Goal: Task Accomplishment & Management: Use online tool/utility

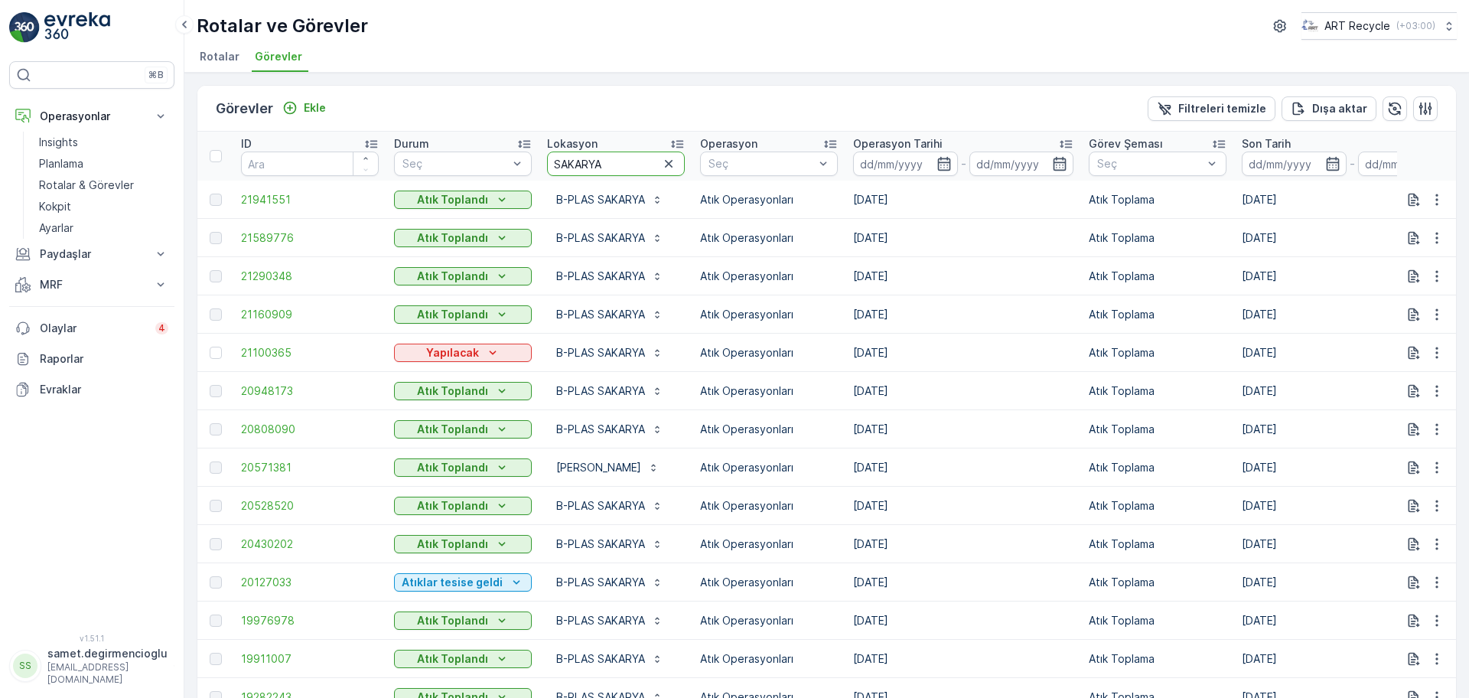
drag, startPoint x: 664, startPoint y: 168, endPoint x: 325, endPoint y: 145, distance: 339.7
click at [325, 145] on tr "ID Durum Seç Lokasyon SAKARYA Operasyon Seç Operasyon Tarihi - Görev Şeması Seç…" at bounding box center [1363, 156] width 2333 height 49
type input "S"
type input "ESENYURT"
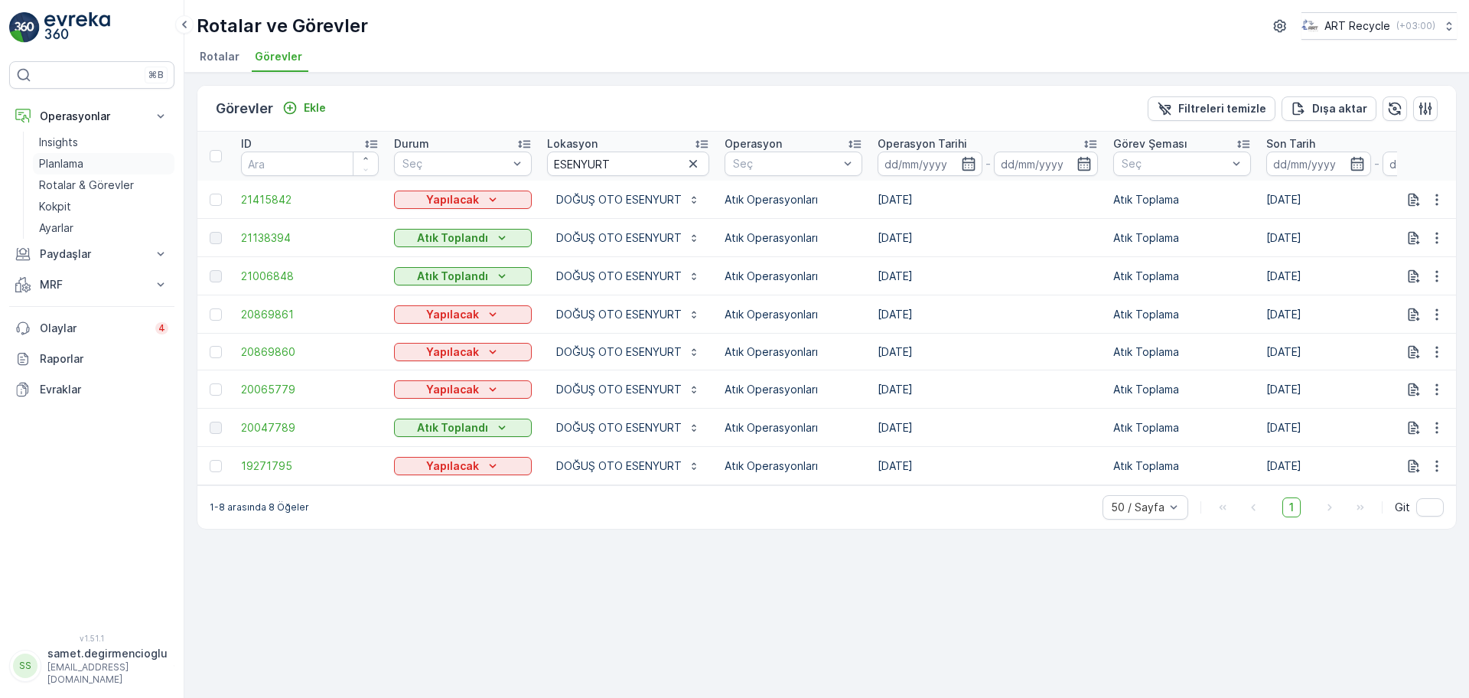
click at [83, 165] on p "Planlama" at bounding box center [61, 163] width 44 height 15
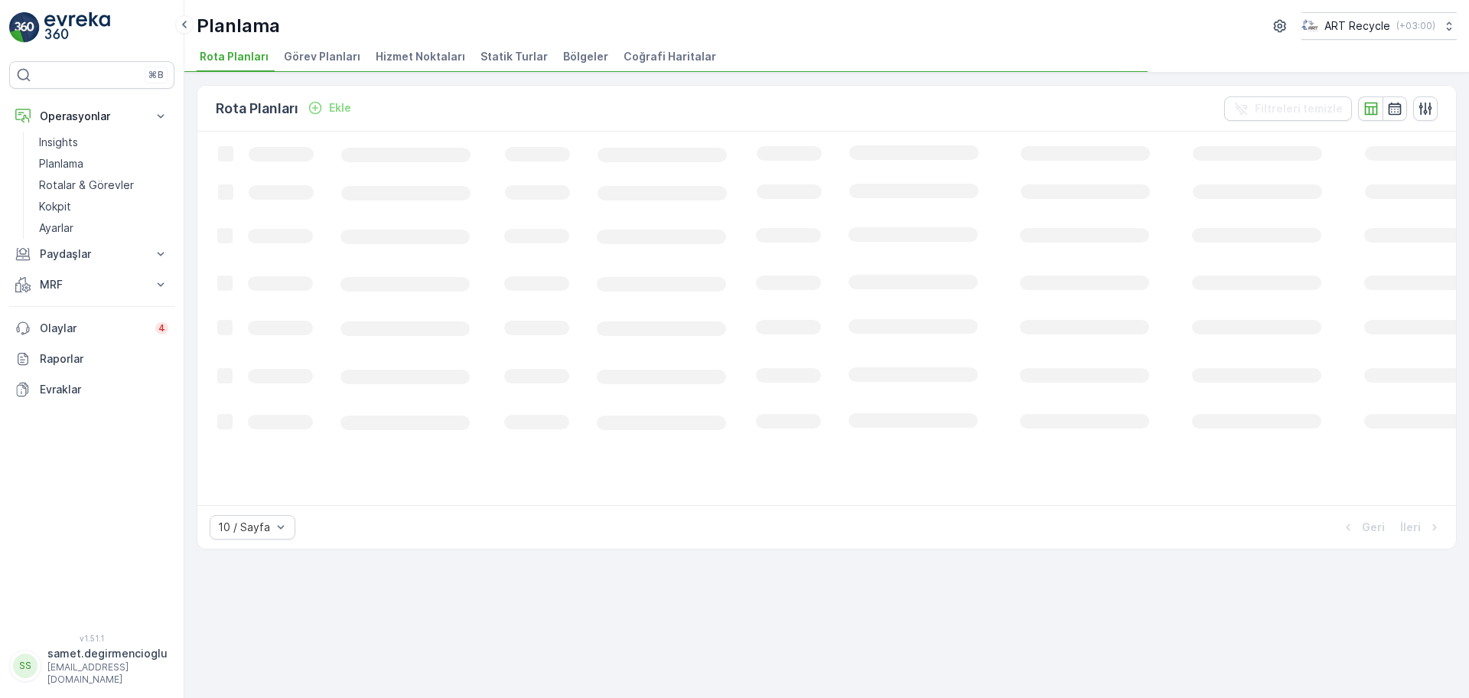
click at [402, 52] on span "Hizmet Noktaları" at bounding box center [421, 56] width 90 height 15
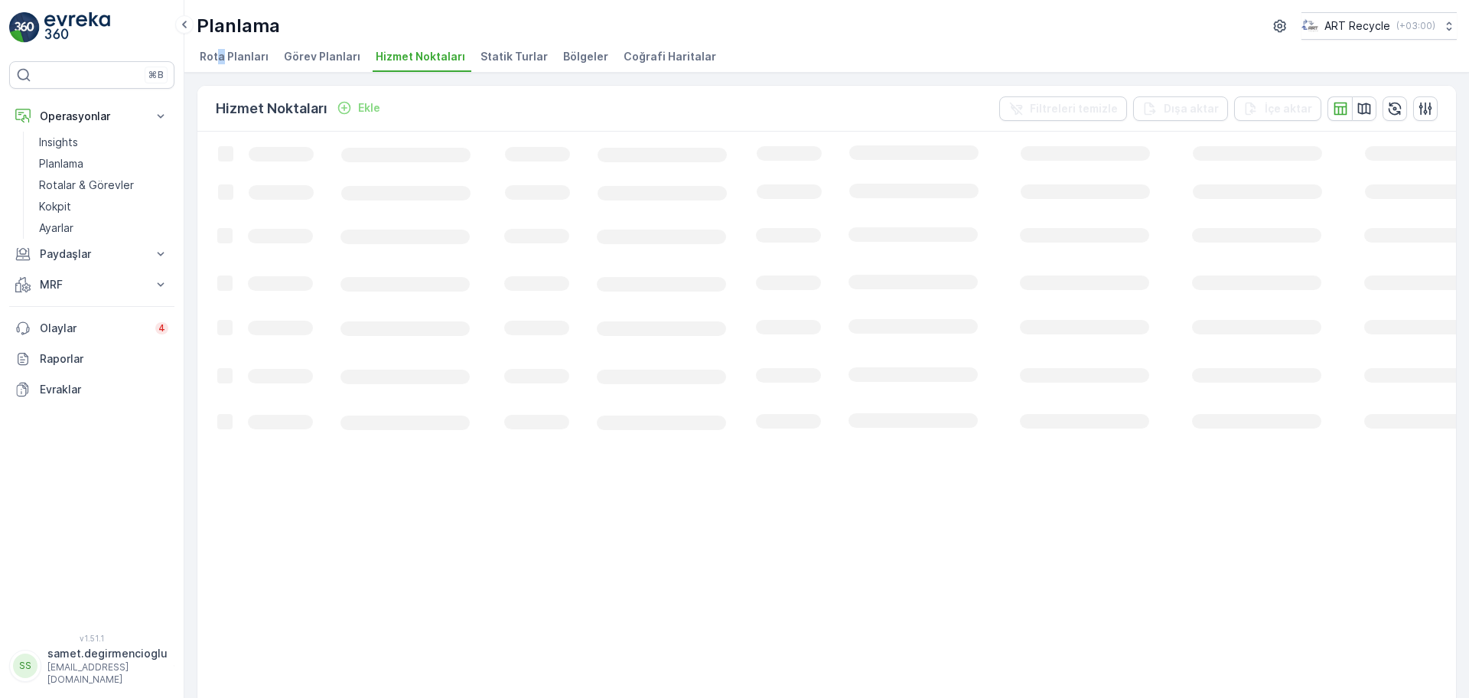
click at [220, 53] on span "Rota Planları" at bounding box center [234, 56] width 69 height 15
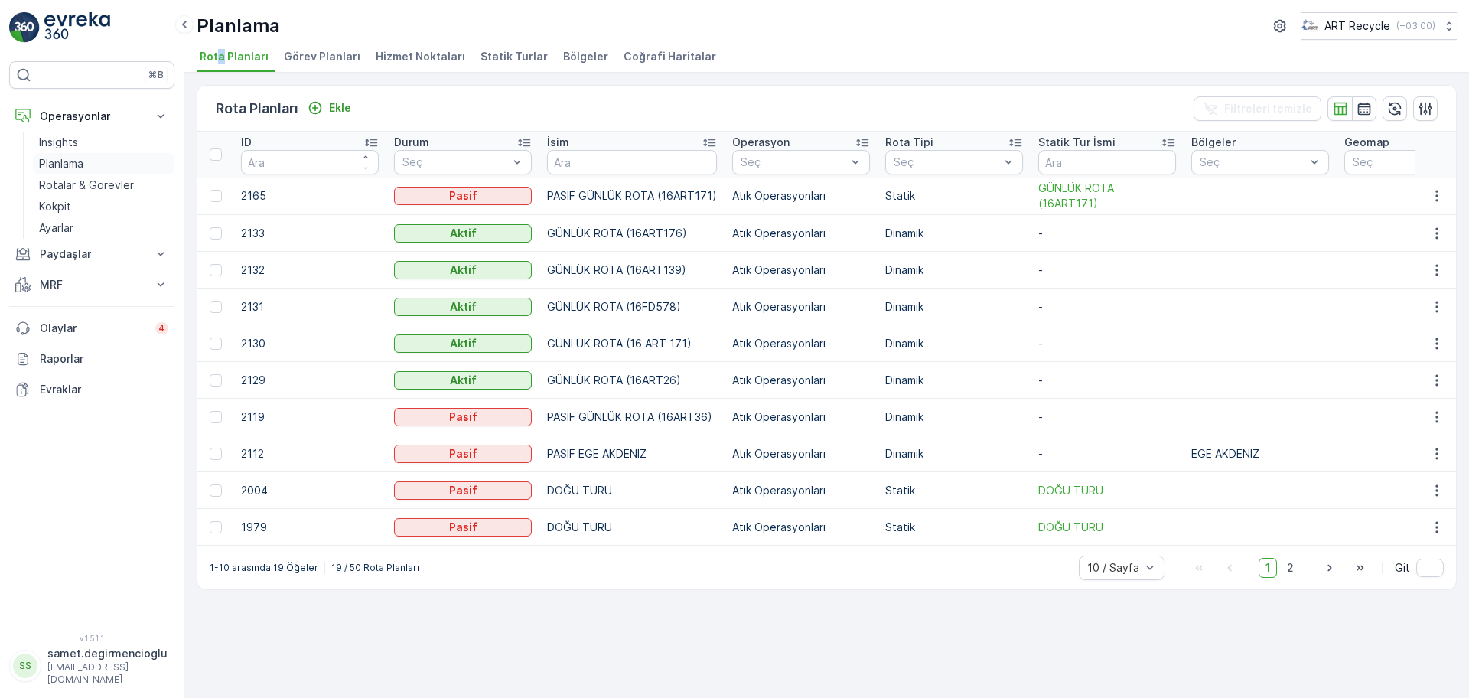
click at [77, 170] on p "Planlama" at bounding box center [61, 163] width 44 height 15
click at [90, 178] on p "Rotalar & Görevler" at bounding box center [86, 185] width 95 height 15
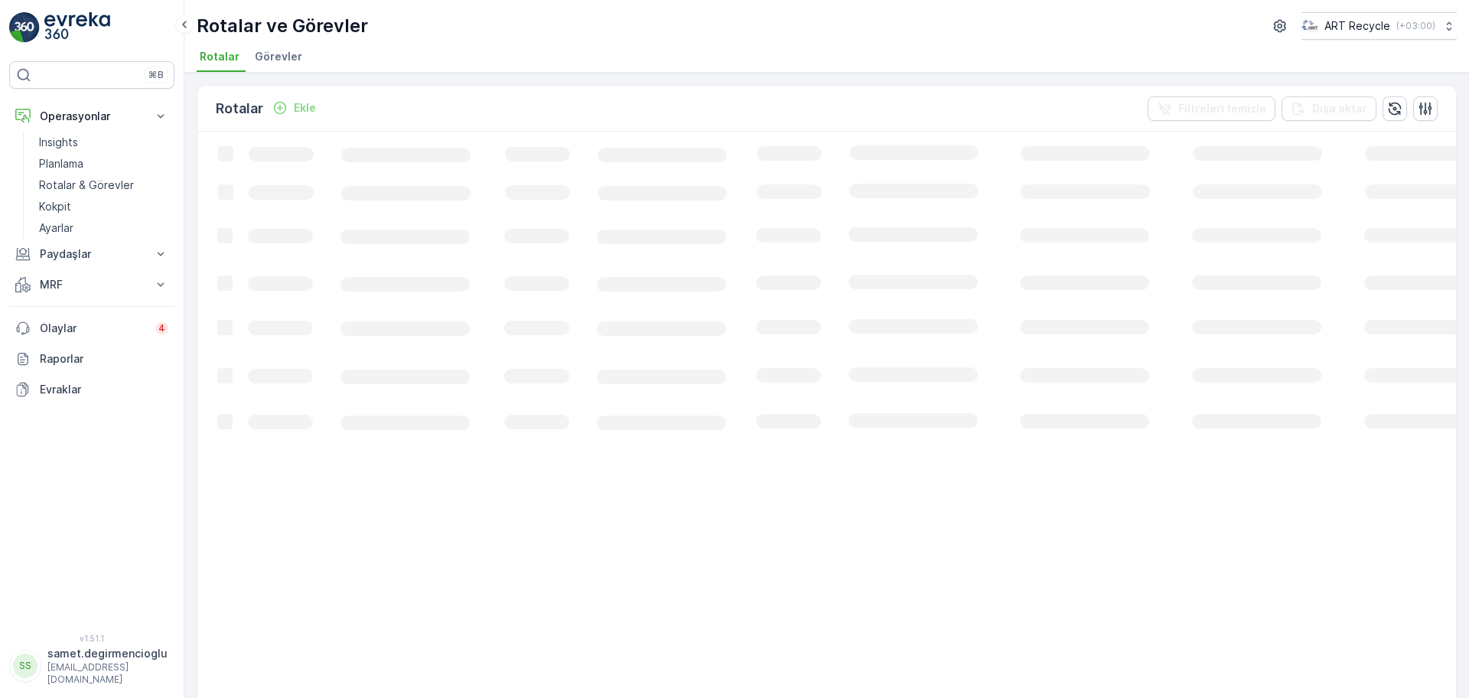
click at [267, 54] on span "Görevler" at bounding box center [278, 56] width 47 height 15
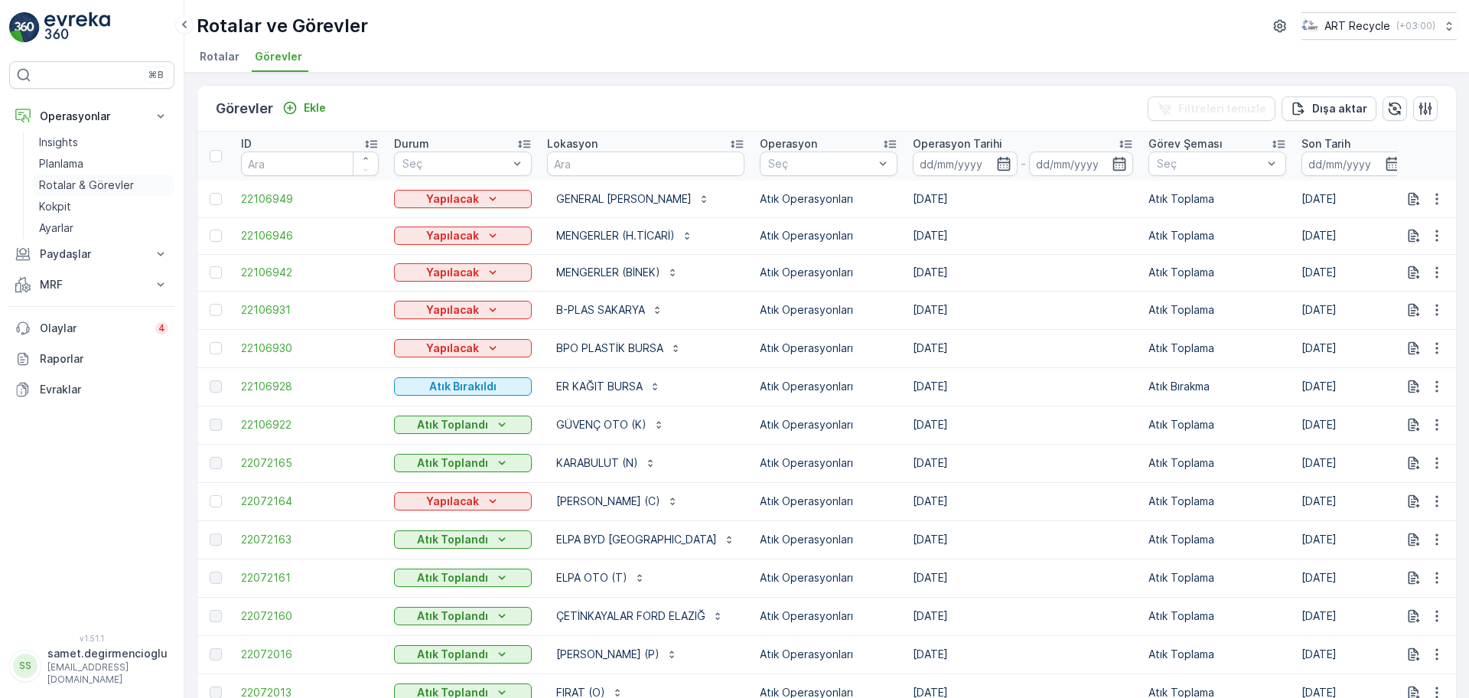
click at [83, 184] on p "Rotalar & Görevler" at bounding box center [86, 185] width 95 height 15
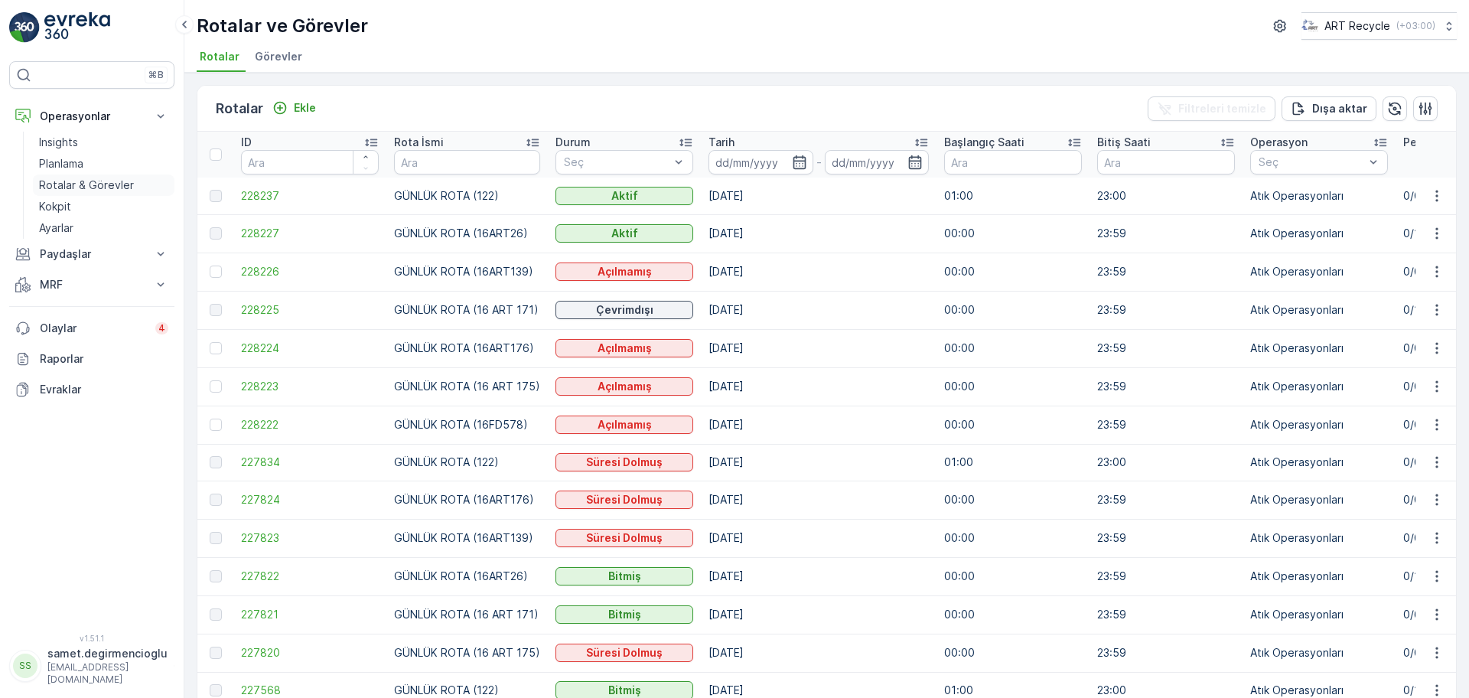
click at [57, 183] on p "Rotalar & Görevler" at bounding box center [86, 185] width 95 height 15
click at [47, 161] on p "Planlama" at bounding box center [61, 163] width 44 height 15
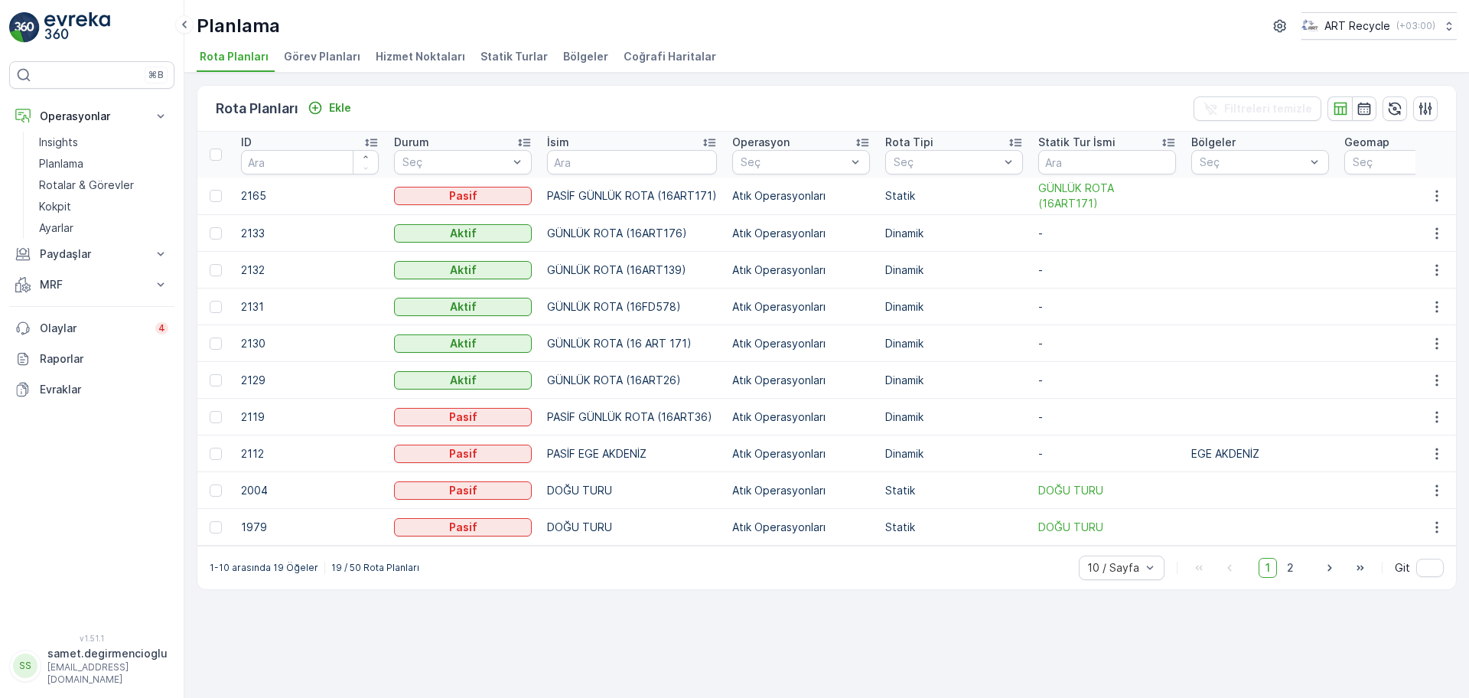
click at [386, 54] on span "Hizmet Noktaları" at bounding box center [421, 56] width 90 height 15
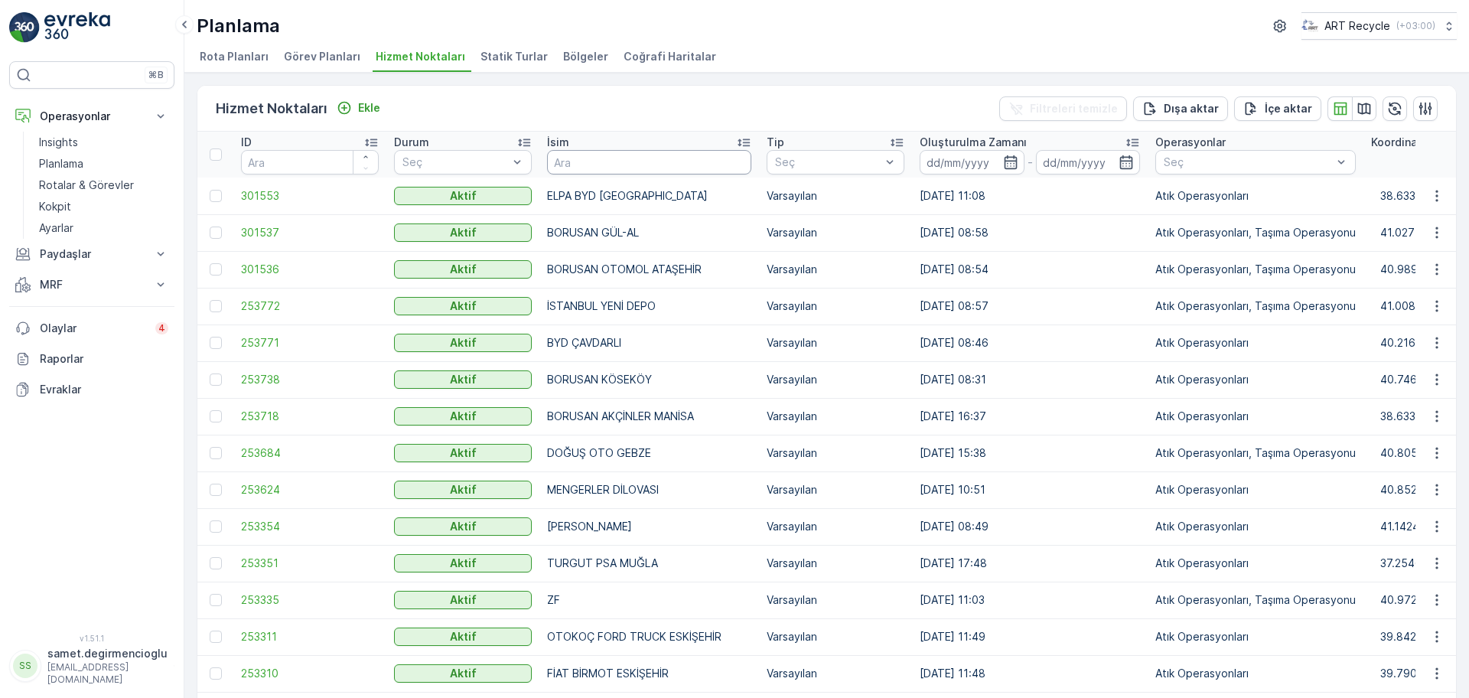
click at [585, 162] on input "text" at bounding box center [649, 162] width 204 height 24
type input "ESENYURT"
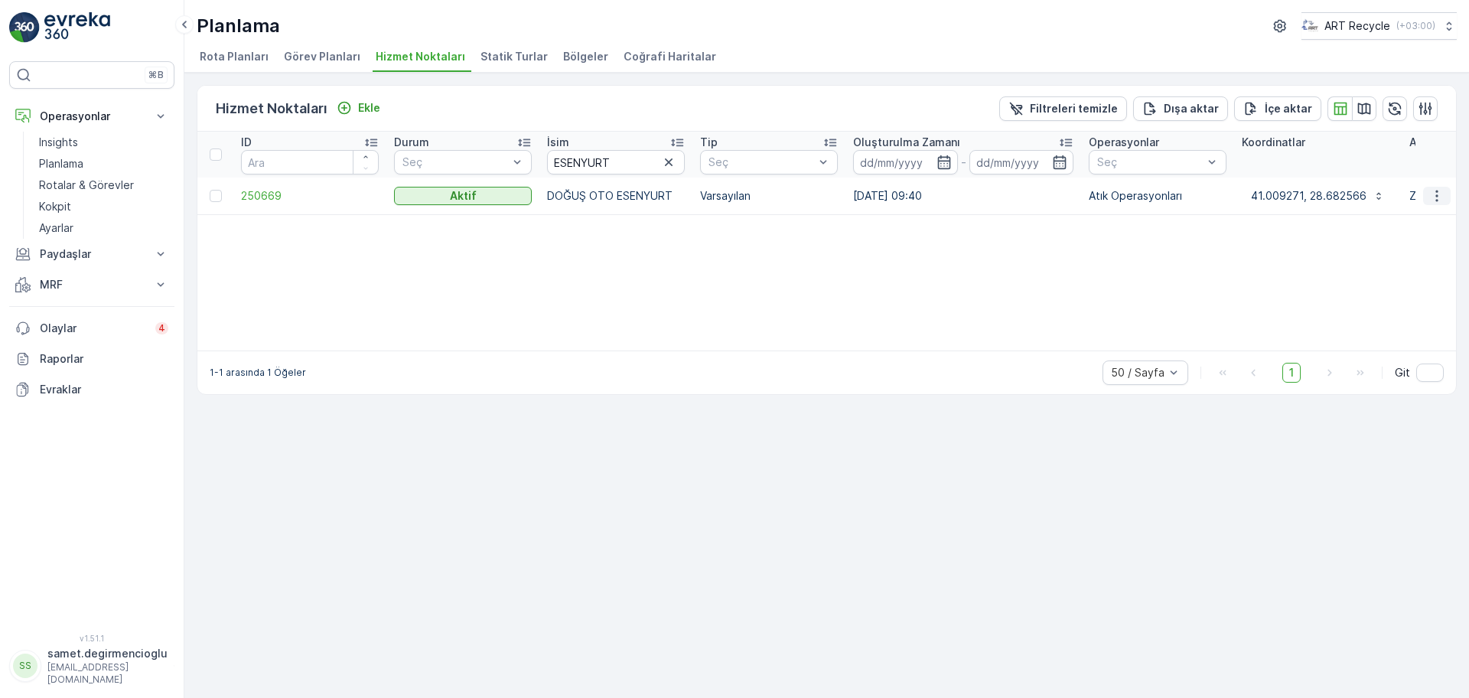
click at [1439, 199] on icon "button" at bounding box center [1436, 195] width 15 height 15
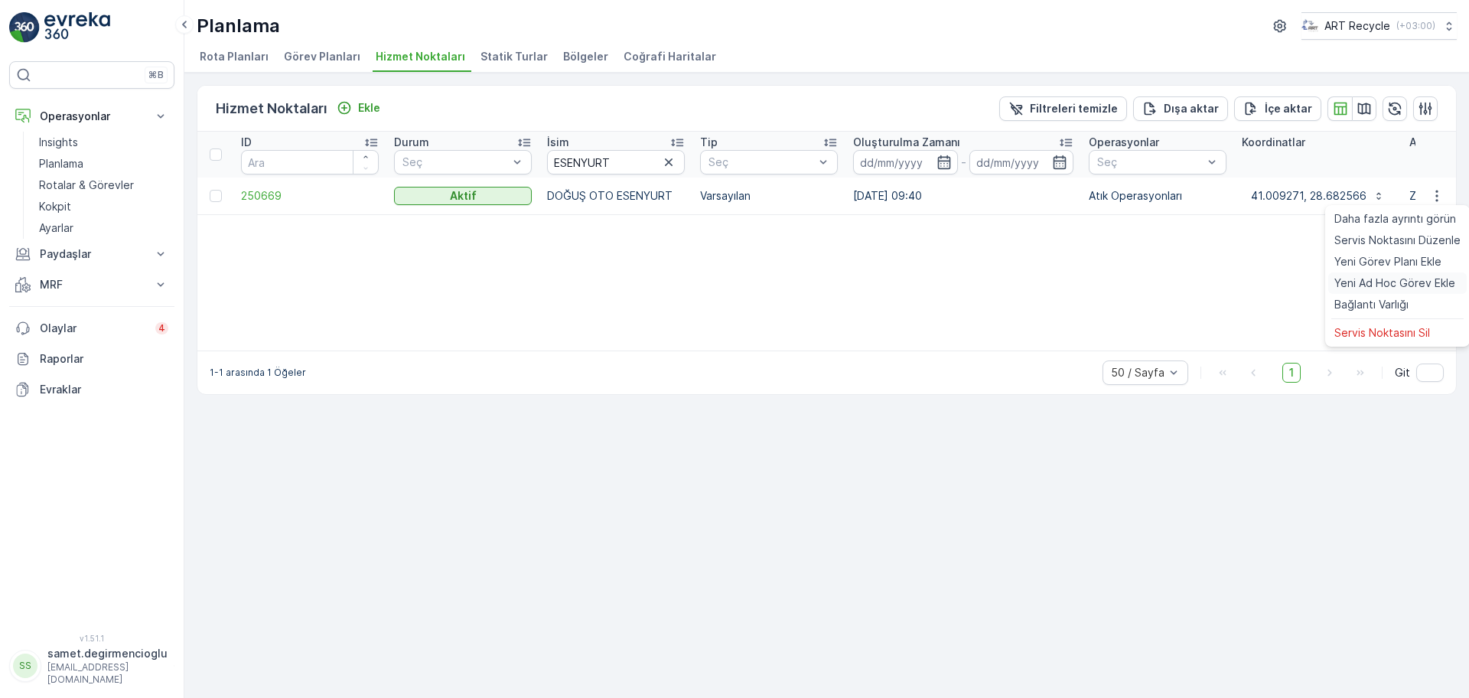
click at [1385, 282] on span "Yeni Ad Hoc Görev Ekle" at bounding box center [1394, 282] width 121 height 15
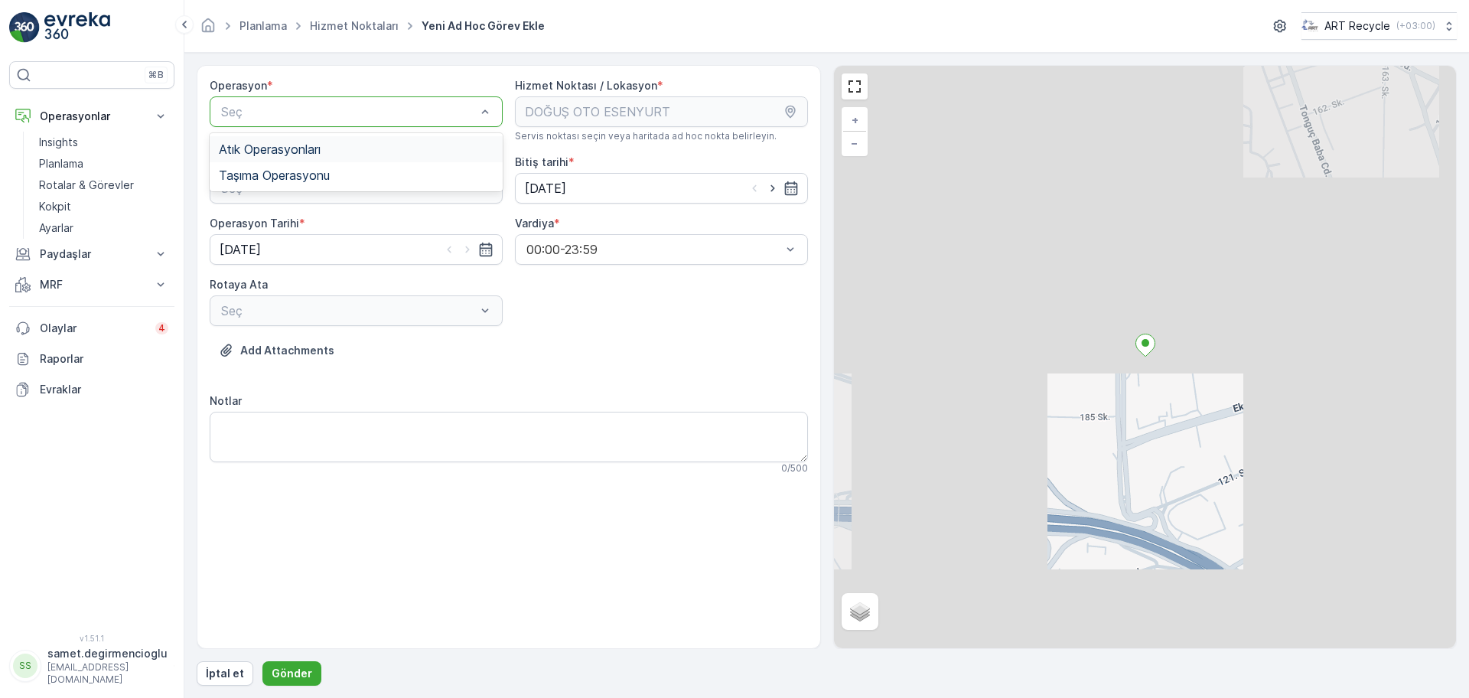
click at [337, 146] on div "Atık Operasyonları" at bounding box center [356, 149] width 275 height 14
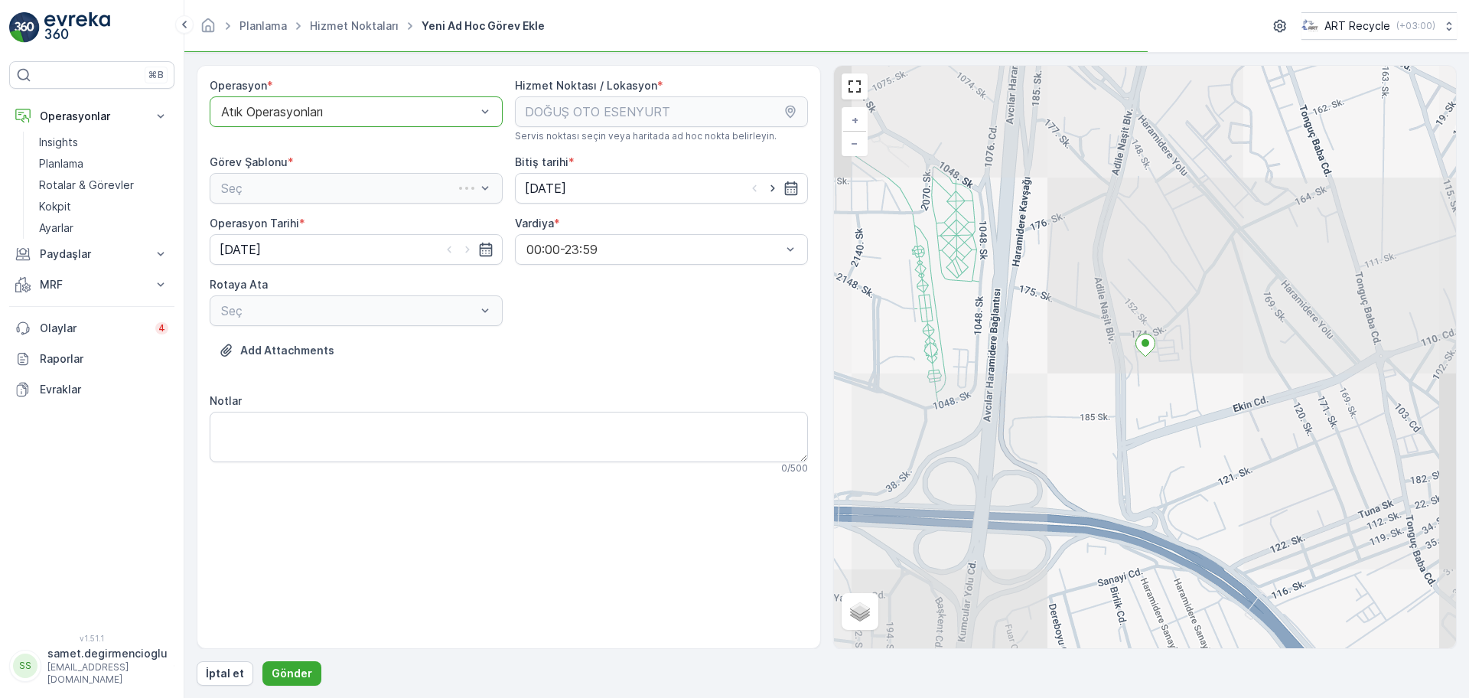
click at [349, 187] on div "Seç" at bounding box center [356, 188] width 293 height 31
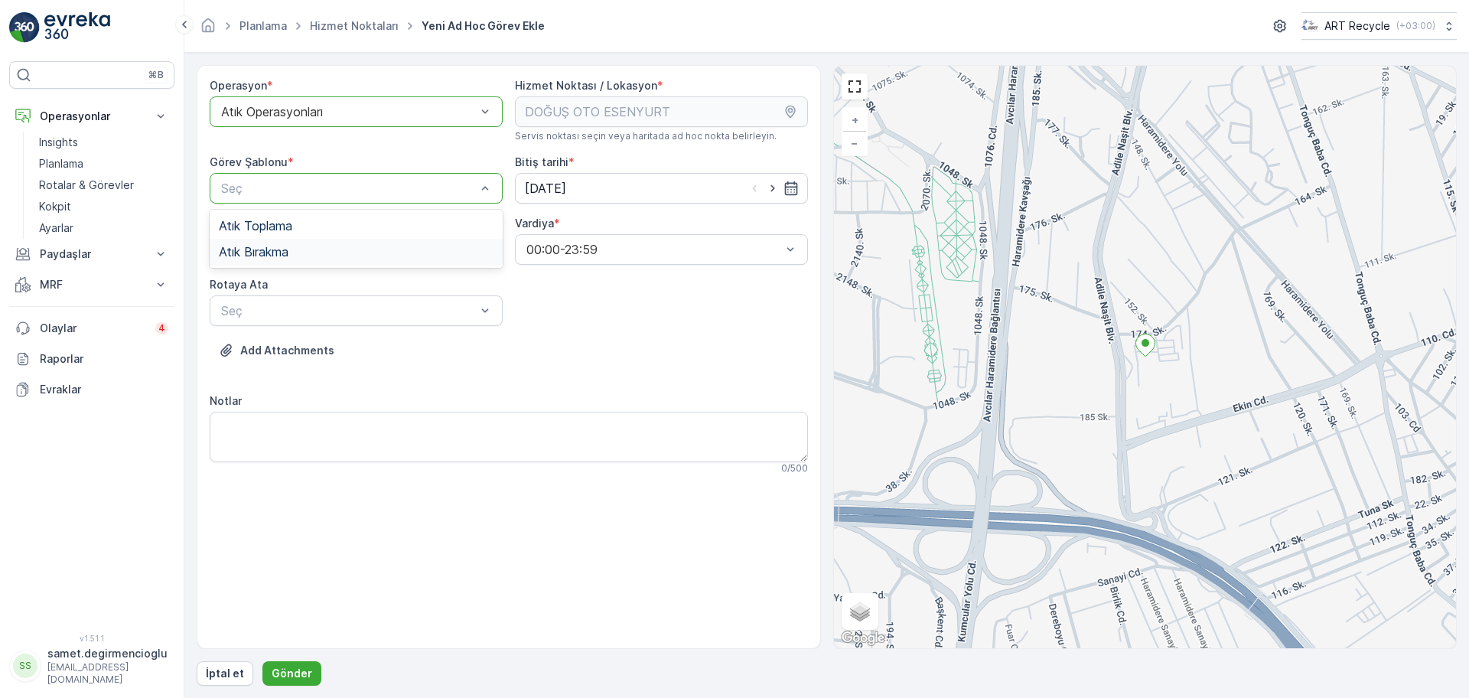
click at [340, 249] on div "Atık Bırakma" at bounding box center [356, 252] width 275 height 14
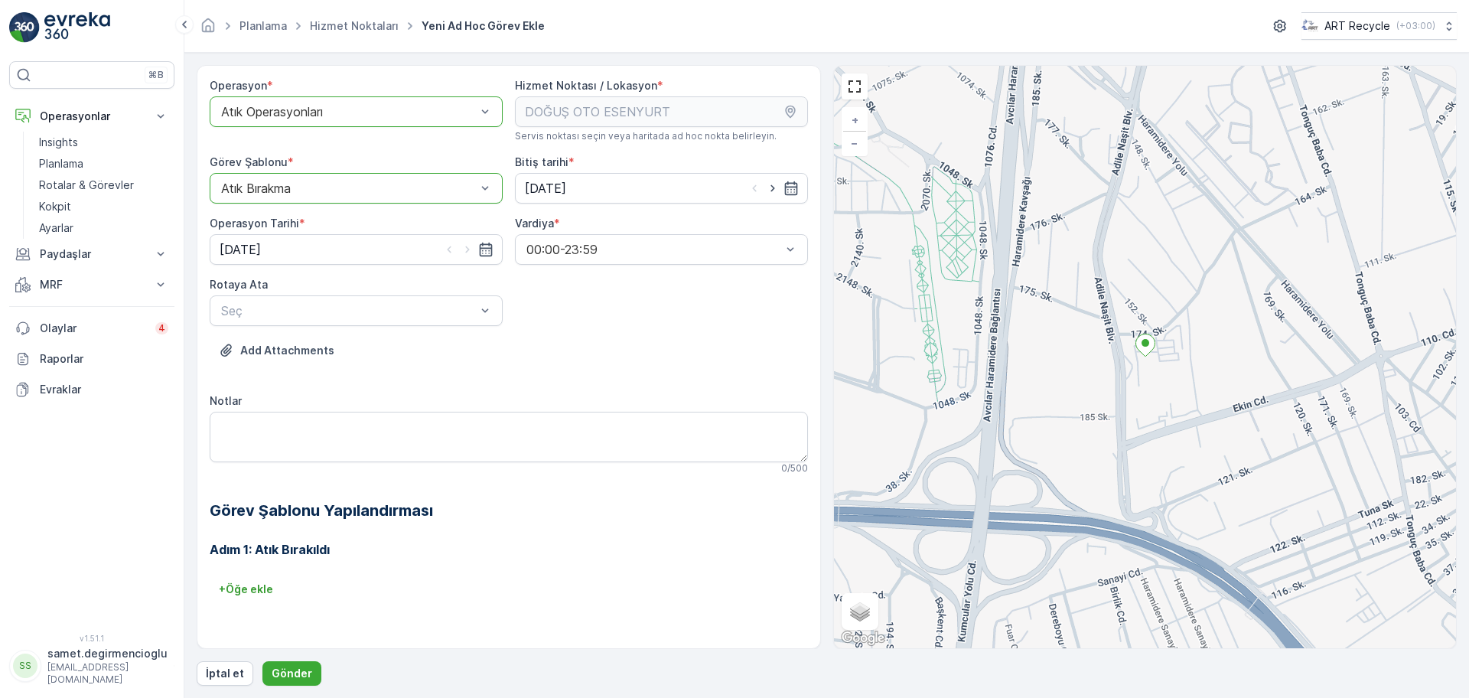
click at [334, 178] on div "Atık Bırakma" at bounding box center [356, 188] width 293 height 31
click at [315, 227] on div "Atık Toplama" at bounding box center [356, 226] width 275 height 14
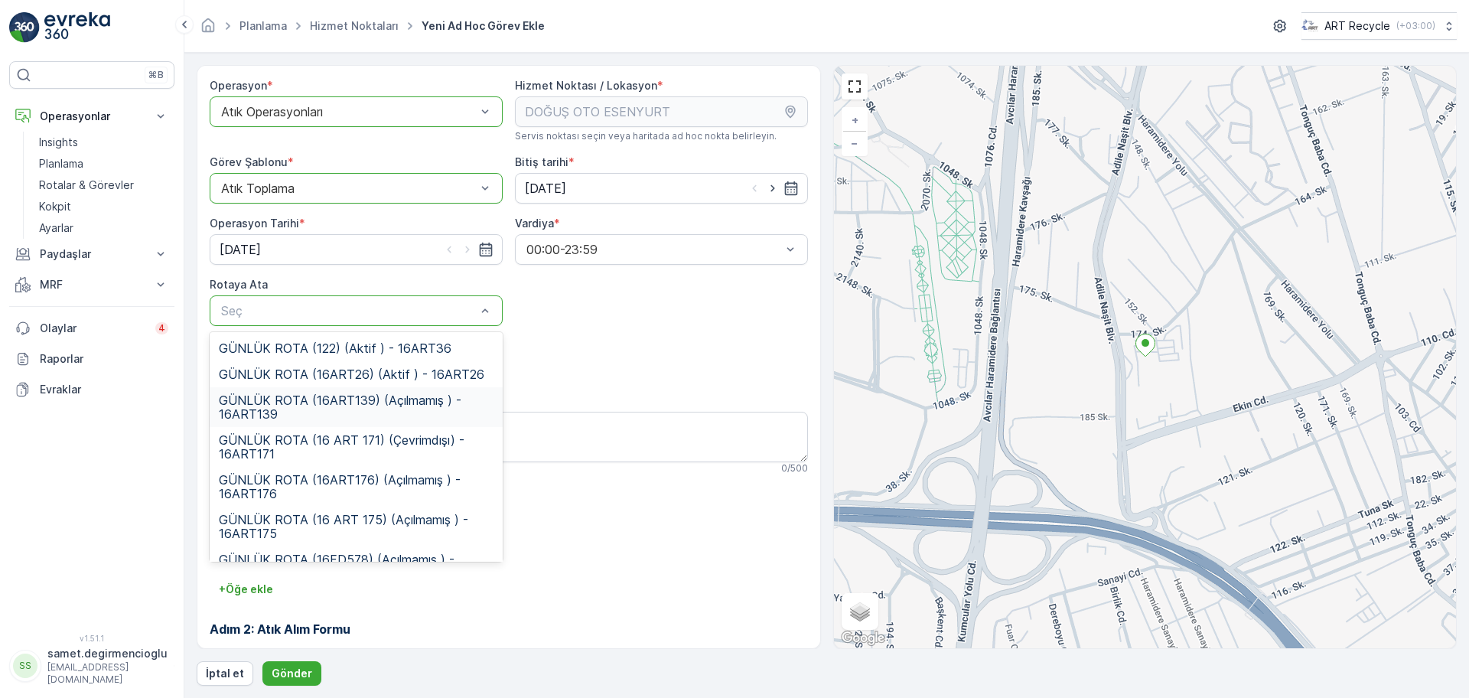
click at [332, 396] on span "GÜNLÜK ROTA (16ART139) (Açılmamış ) - 16ART139" at bounding box center [356, 407] width 275 height 28
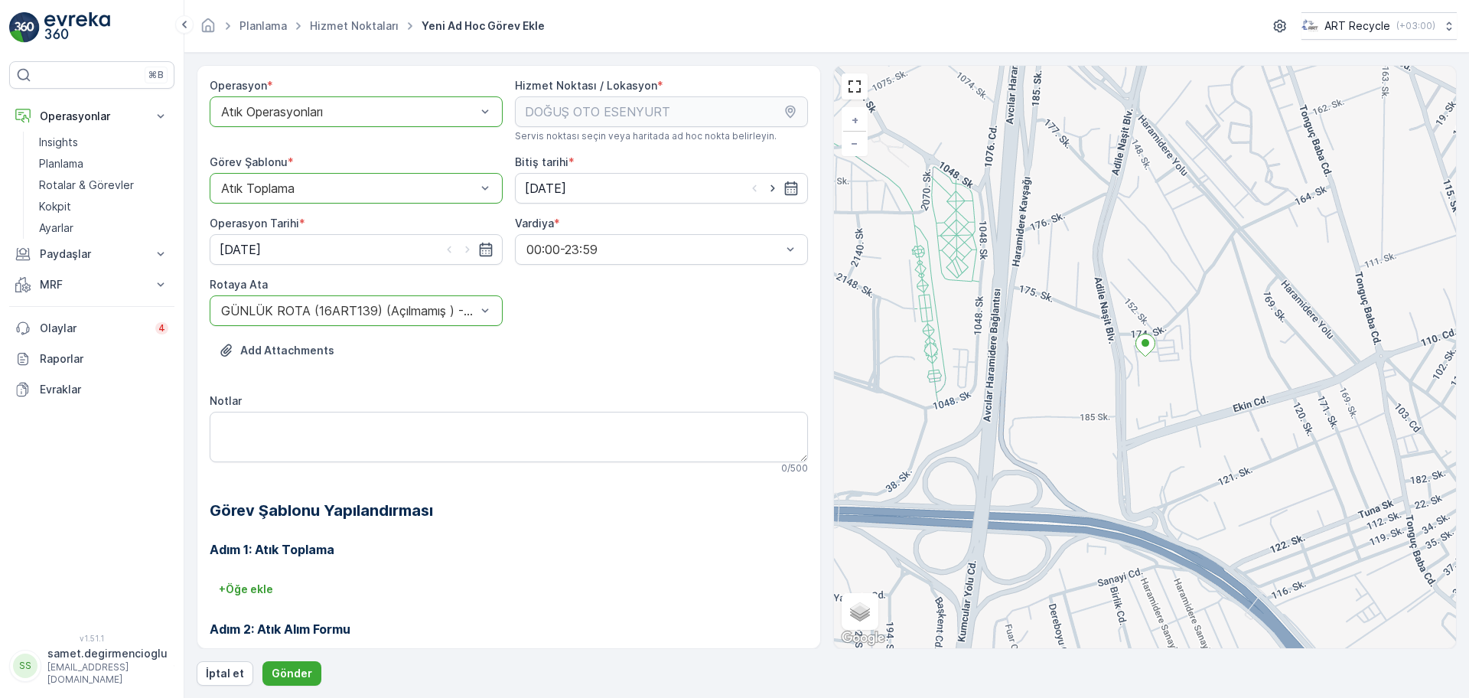
click at [652, 346] on div "Add Attachments" at bounding box center [509, 359] width 598 height 43
click at [311, 677] on button "Gönder" at bounding box center [291, 673] width 59 height 24
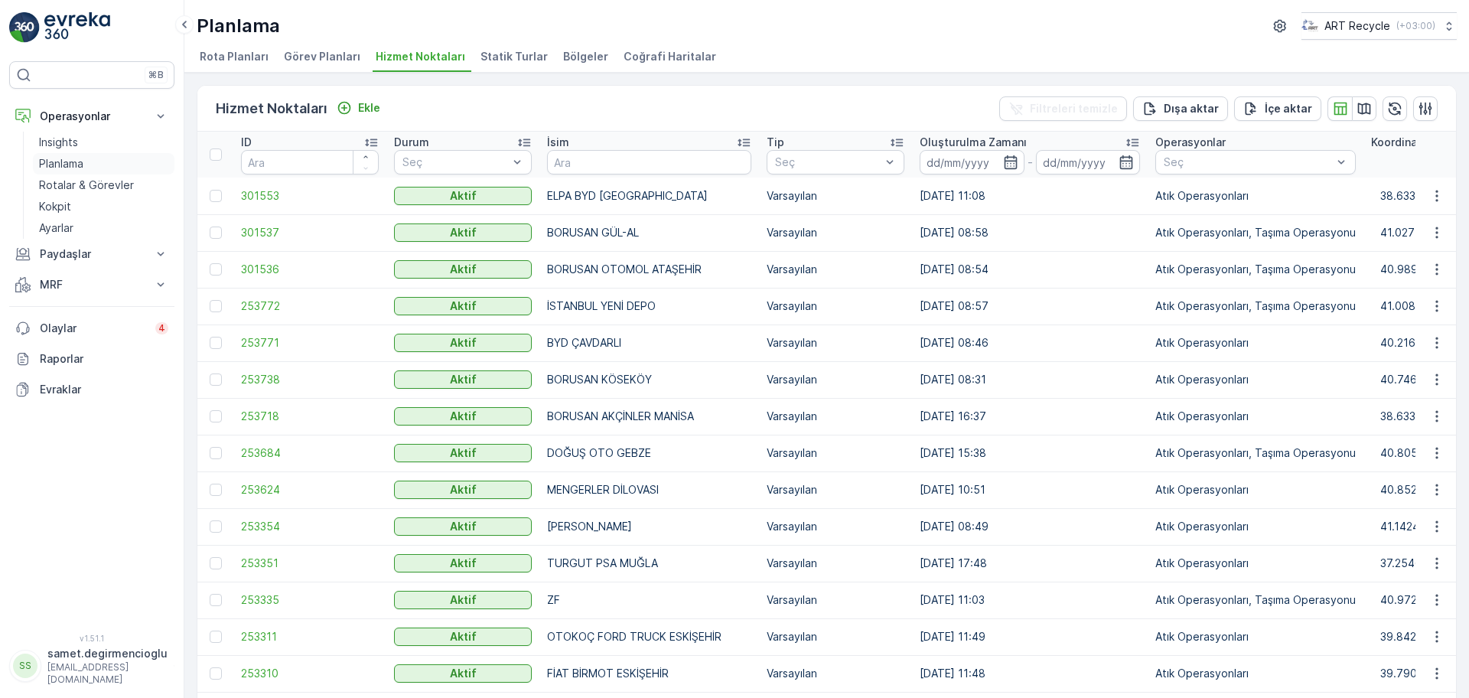
click at [80, 163] on p "Planlama" at bounding box center [61, 163] width 44 height 15
